Goal: Check status

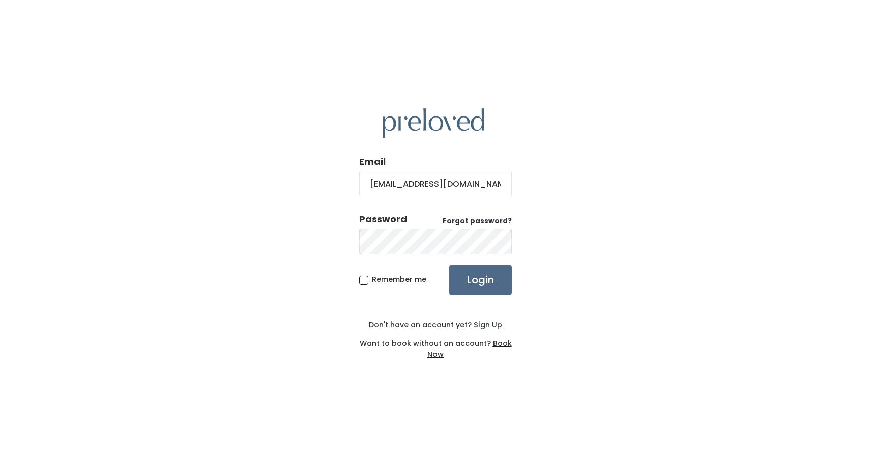
type input "johanna1@me.com"
click at [449, 265] on input "Login" at bounding box center [480, 280] width 63 height 31
